Goal: Task Accomplishment & Management: Use online tool/utility

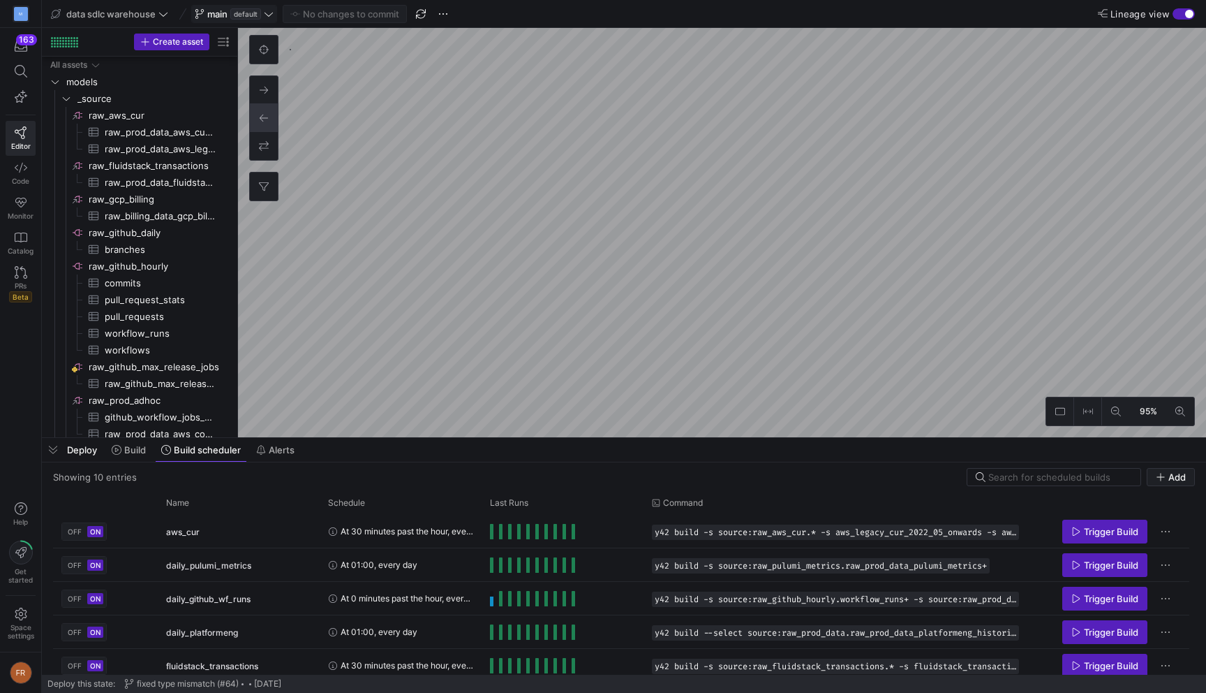
scroll to position [175, 0]
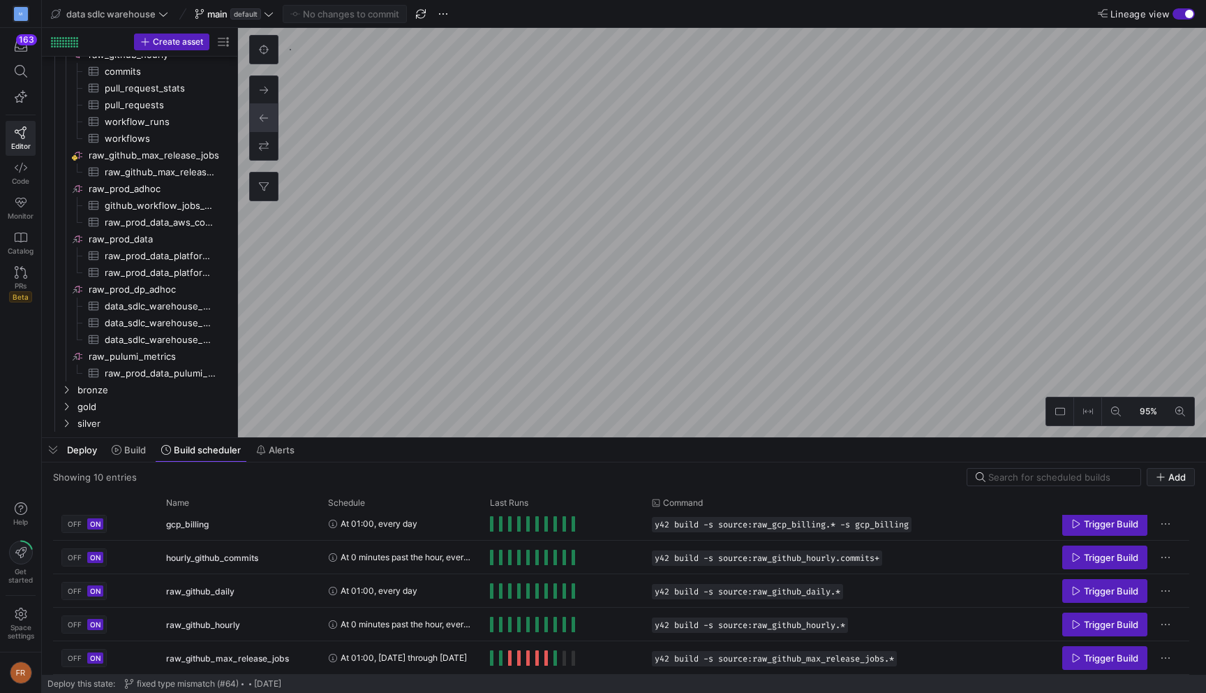
click at [350, 457] on div "Deploy Build Build scheduler Alerts" at bounding box center [624, 450] width 1165 height 24
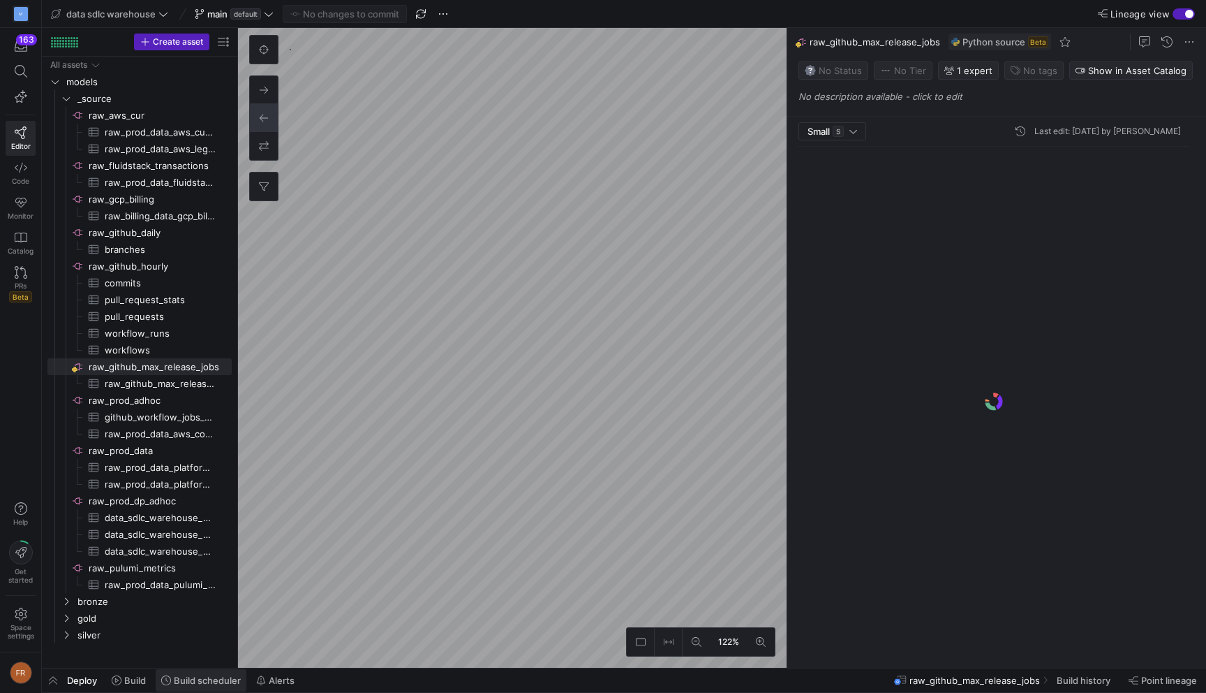
click at [207, 685] on span "Build scheduler" at bounding box center [207, 679] width 67 height 11
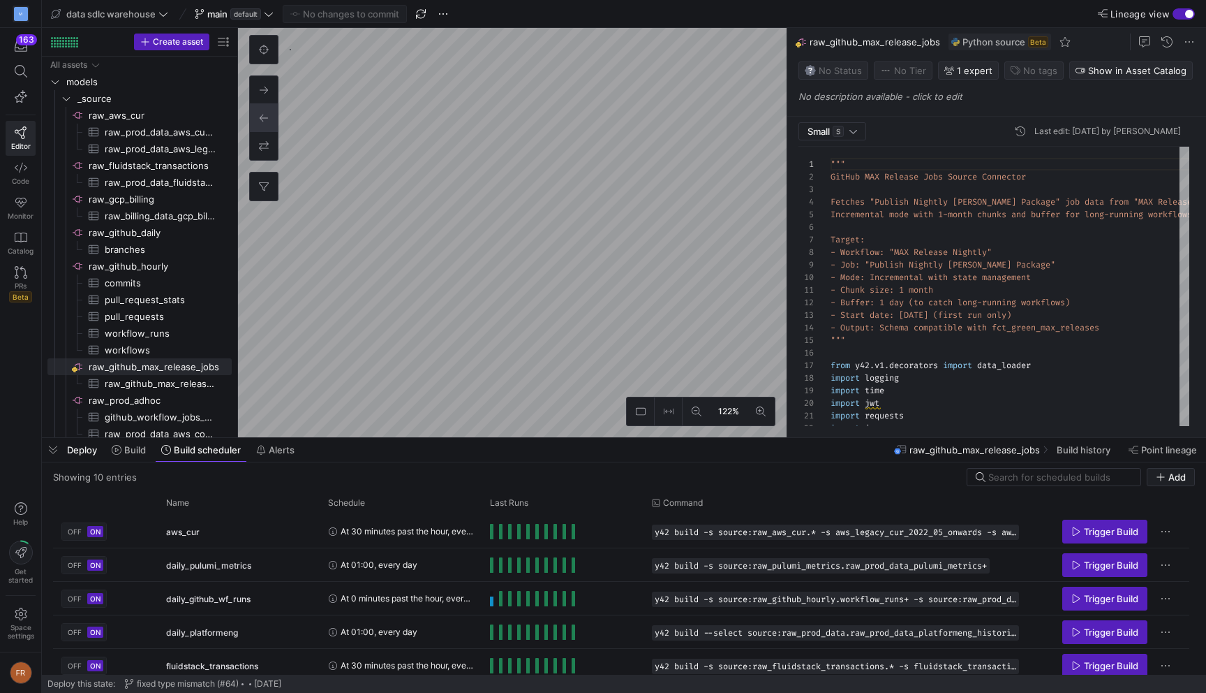
scroll to position [175, 0]
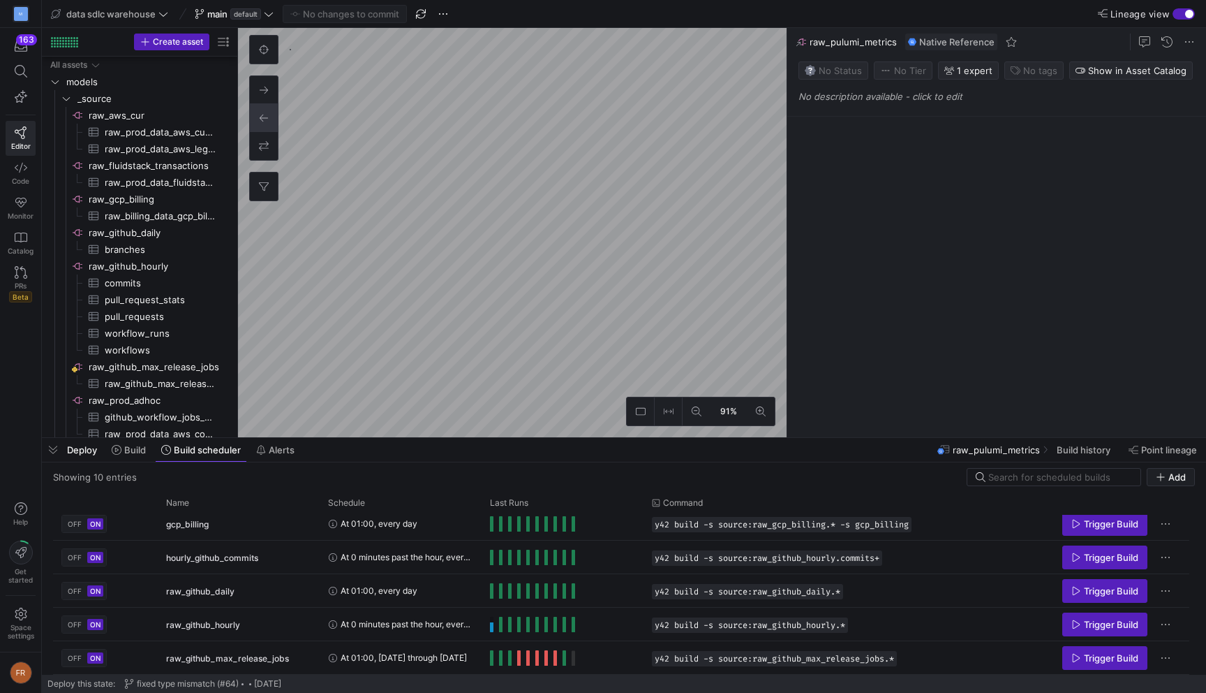
scroll to position [139, 0]
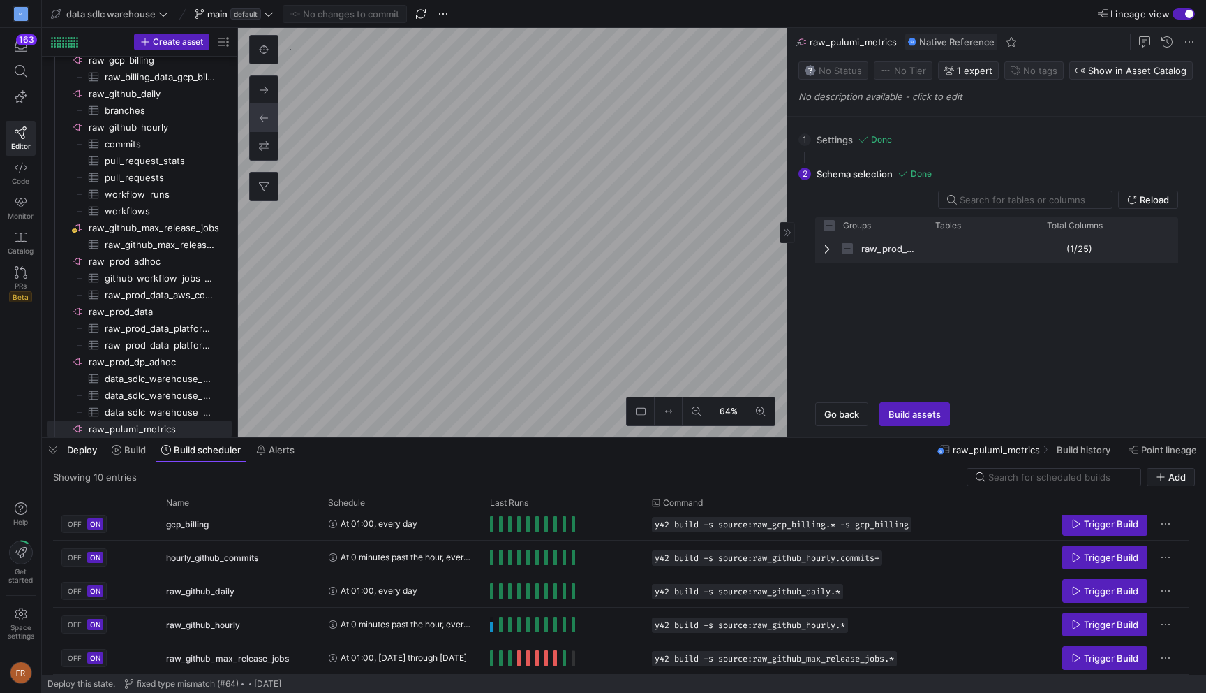
click at [833, 247] on span "Press SPACE to select this row." at bounding box center [829, 248] width 10 height 11
click at [830, 249] on span "Press SPACE to select this row." at bounding box center [829, 248] width 10 height 11
checkbox input "false"
